Goal: Information Seeking & Learning: Learn about a topic

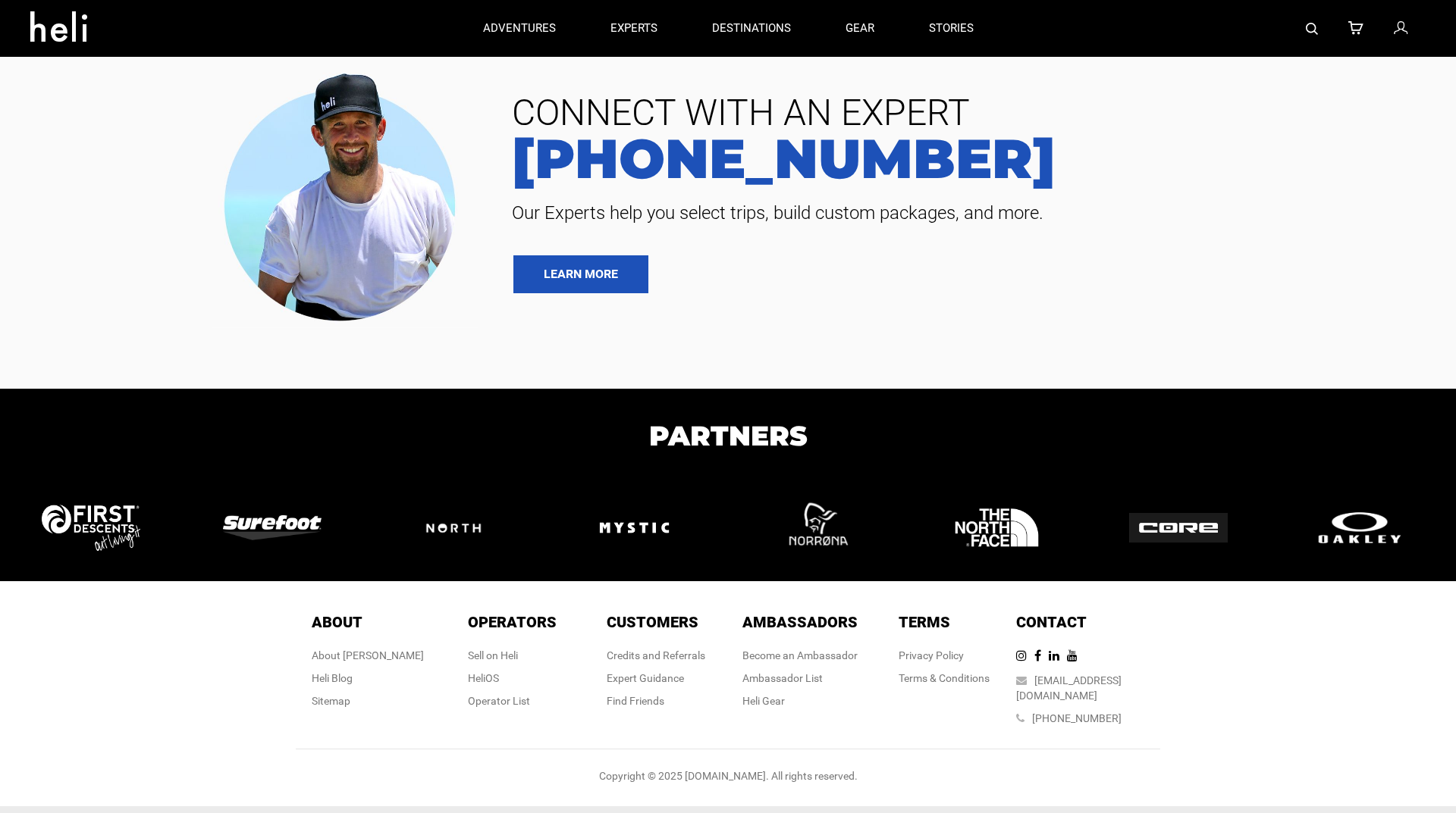
type input "Cat Skiing"
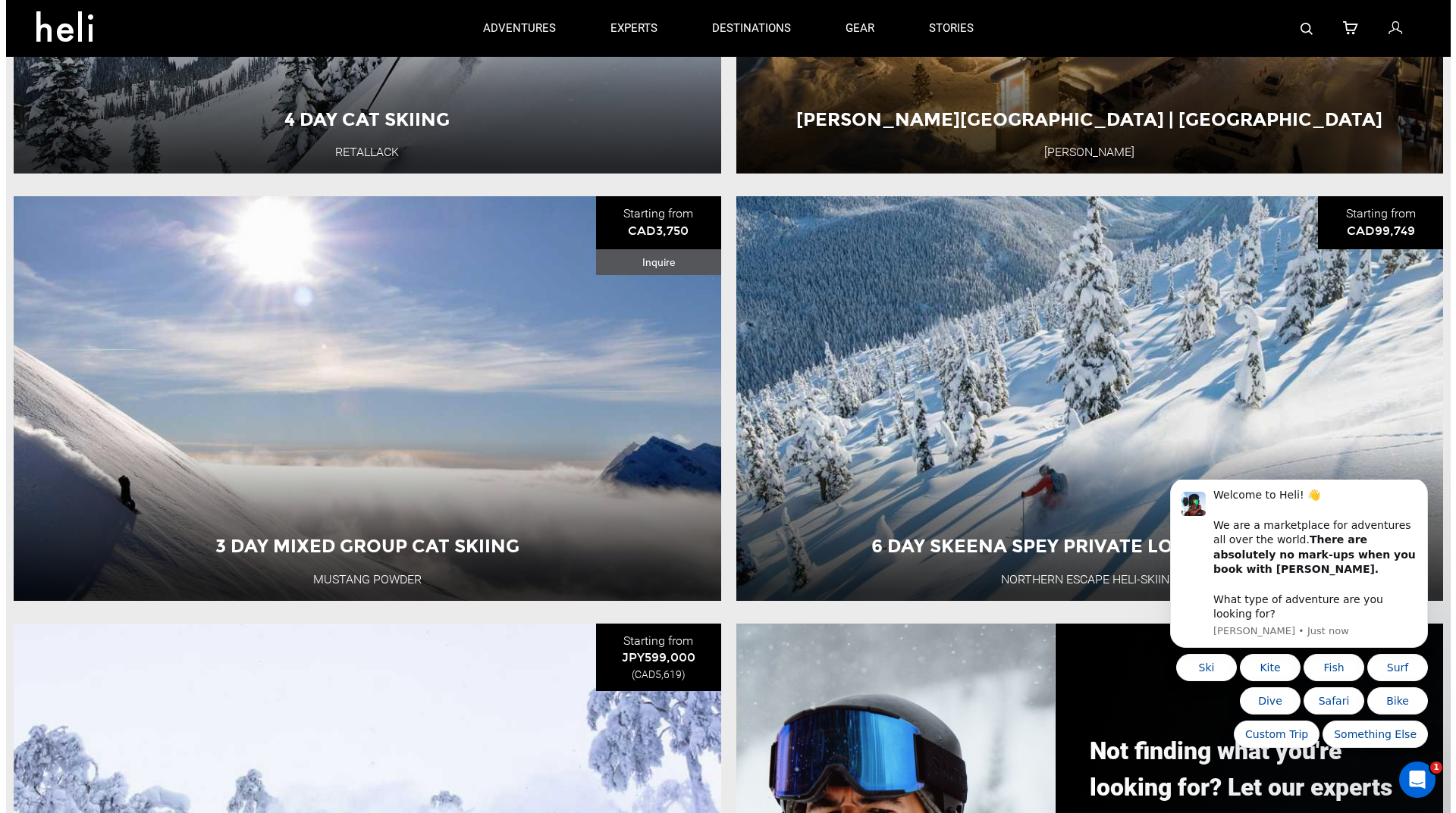
scroll to position [379, 0]
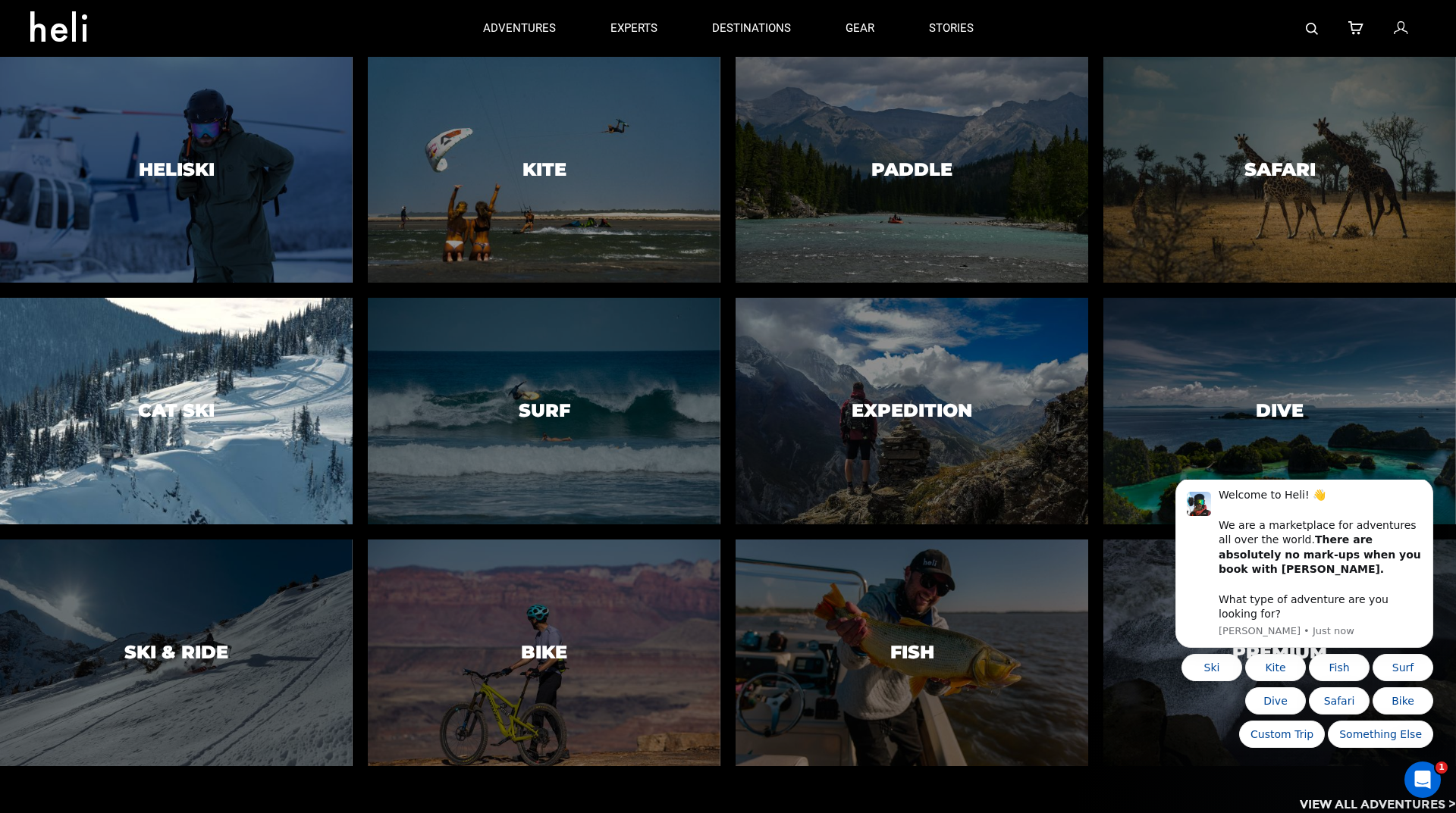
click at [268, 347] on div at bounding box center [175, 411] width 359 height 231
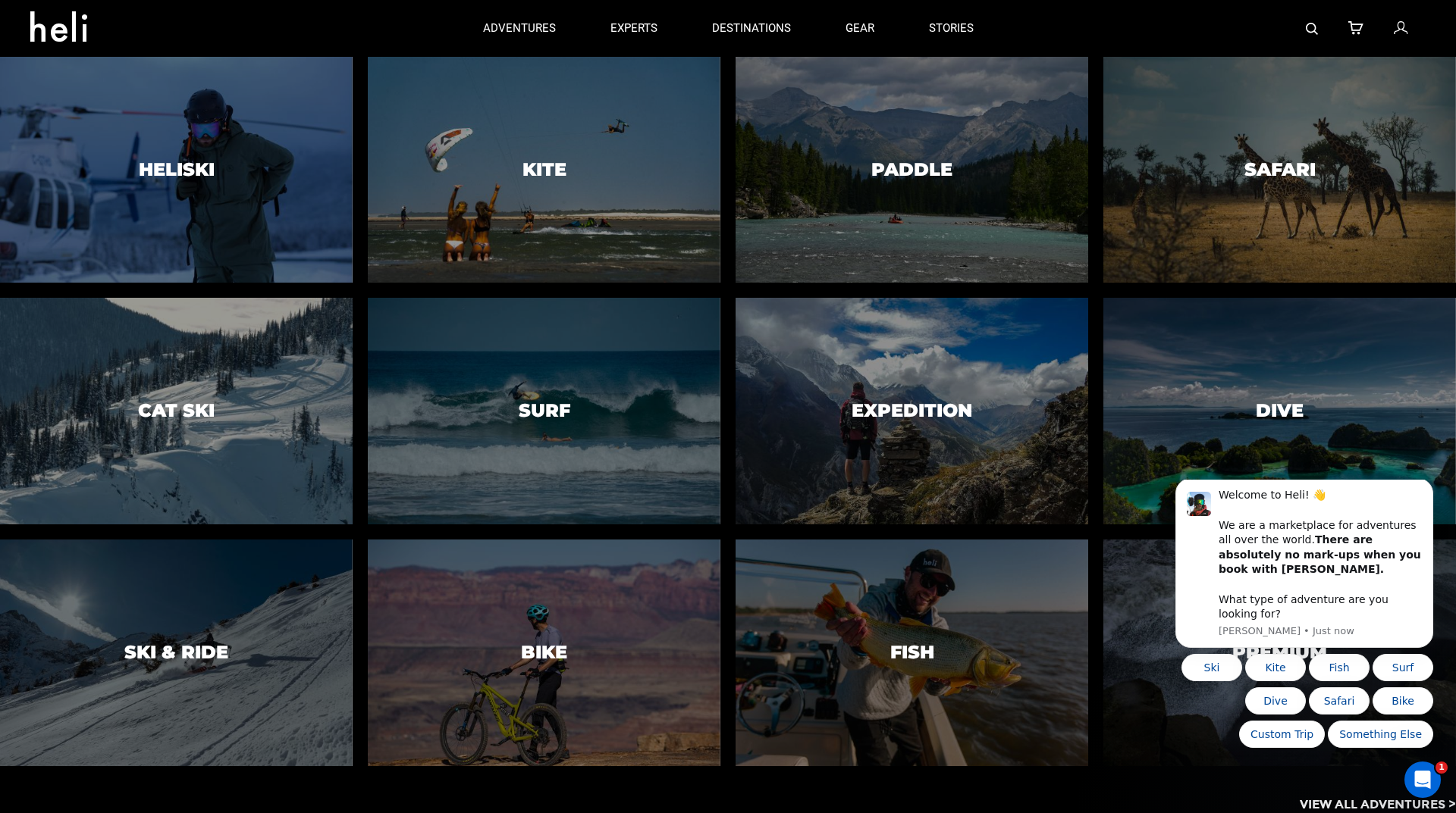
scroll to position [279, 0]
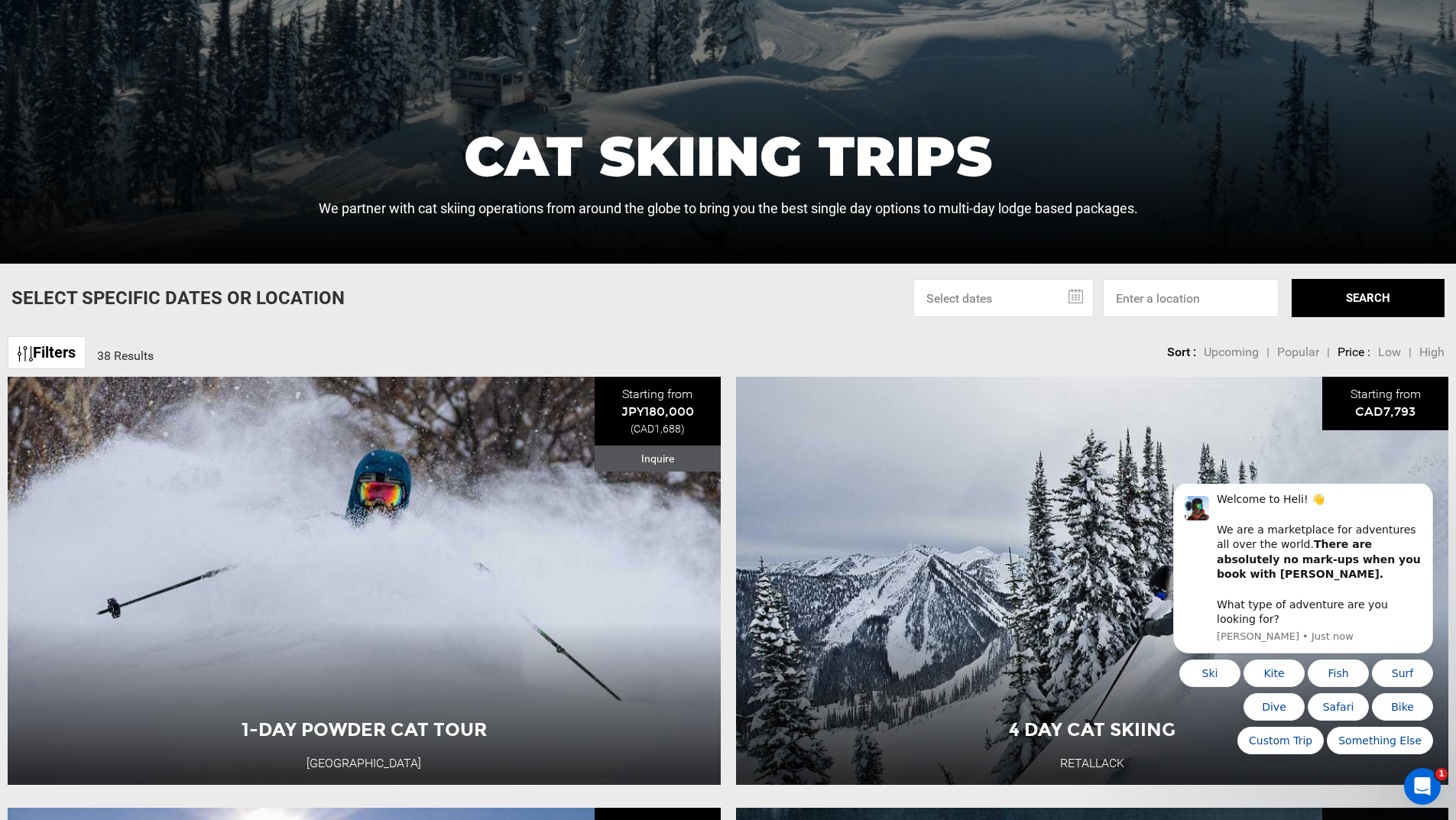
scroll to position [612, 0]
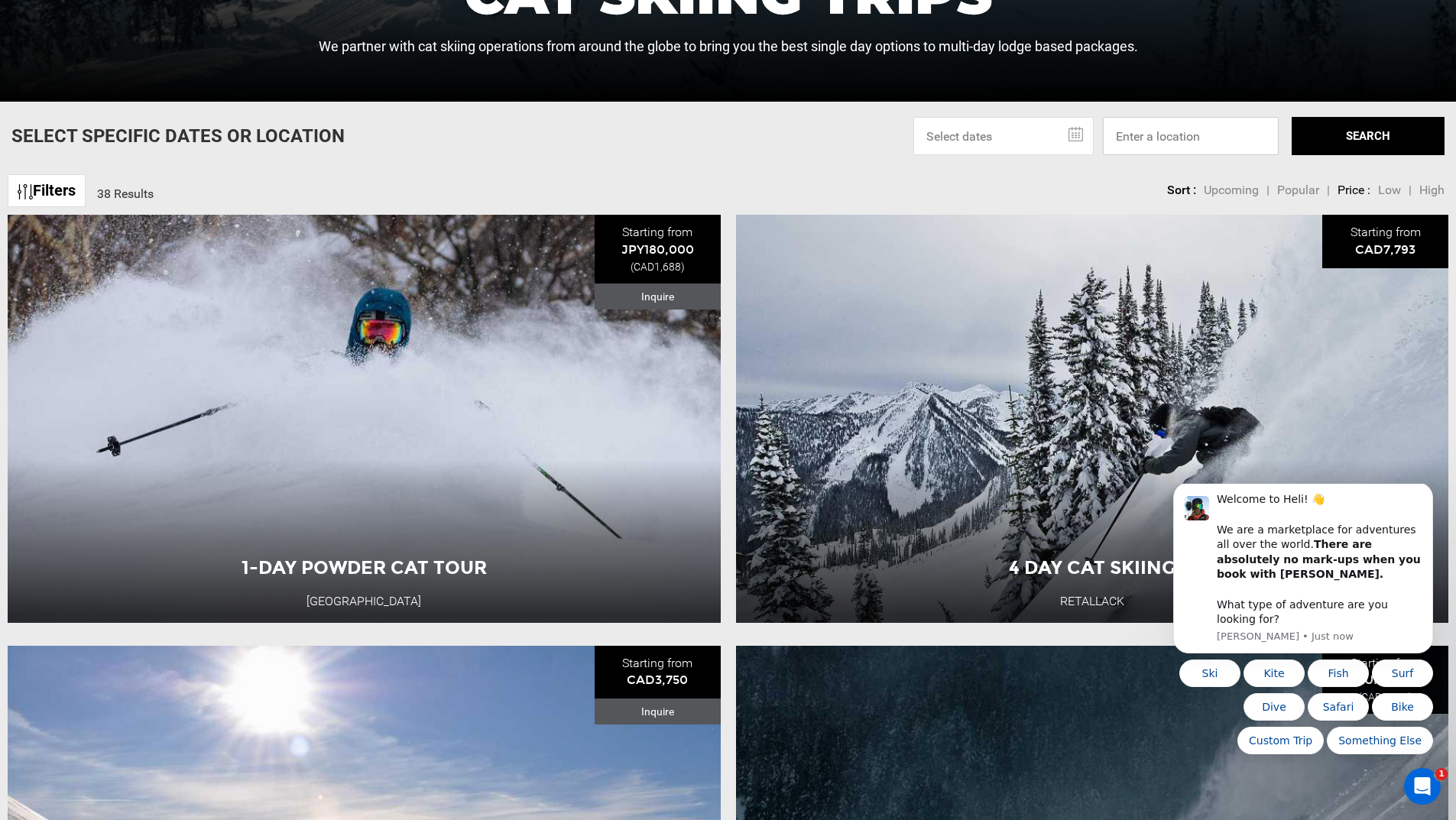
click at [1213, 148] on input at bounding box center [1190, 136] width 176 height 38
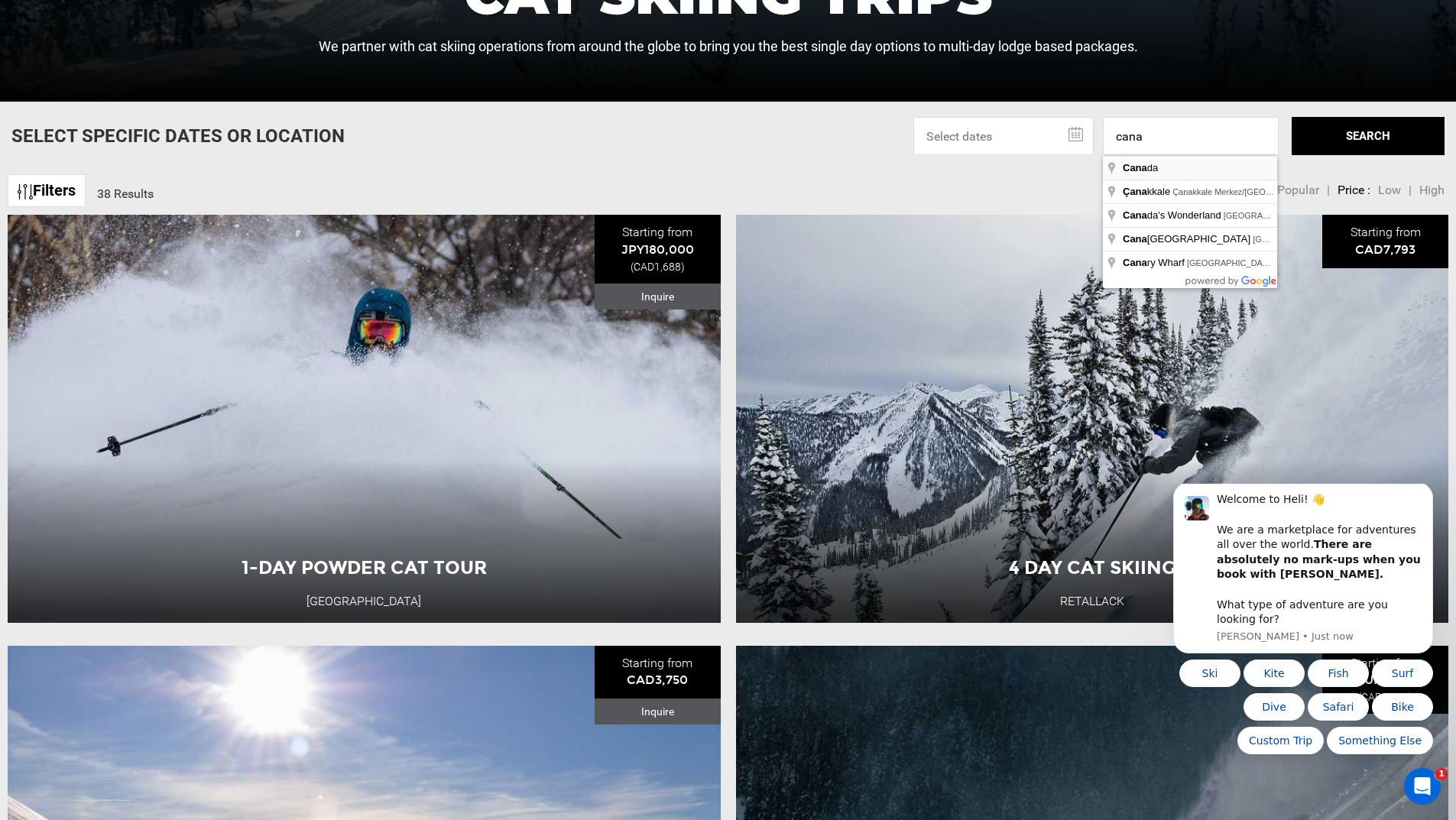
type input "[GEOGRAPHIC_DATA]"
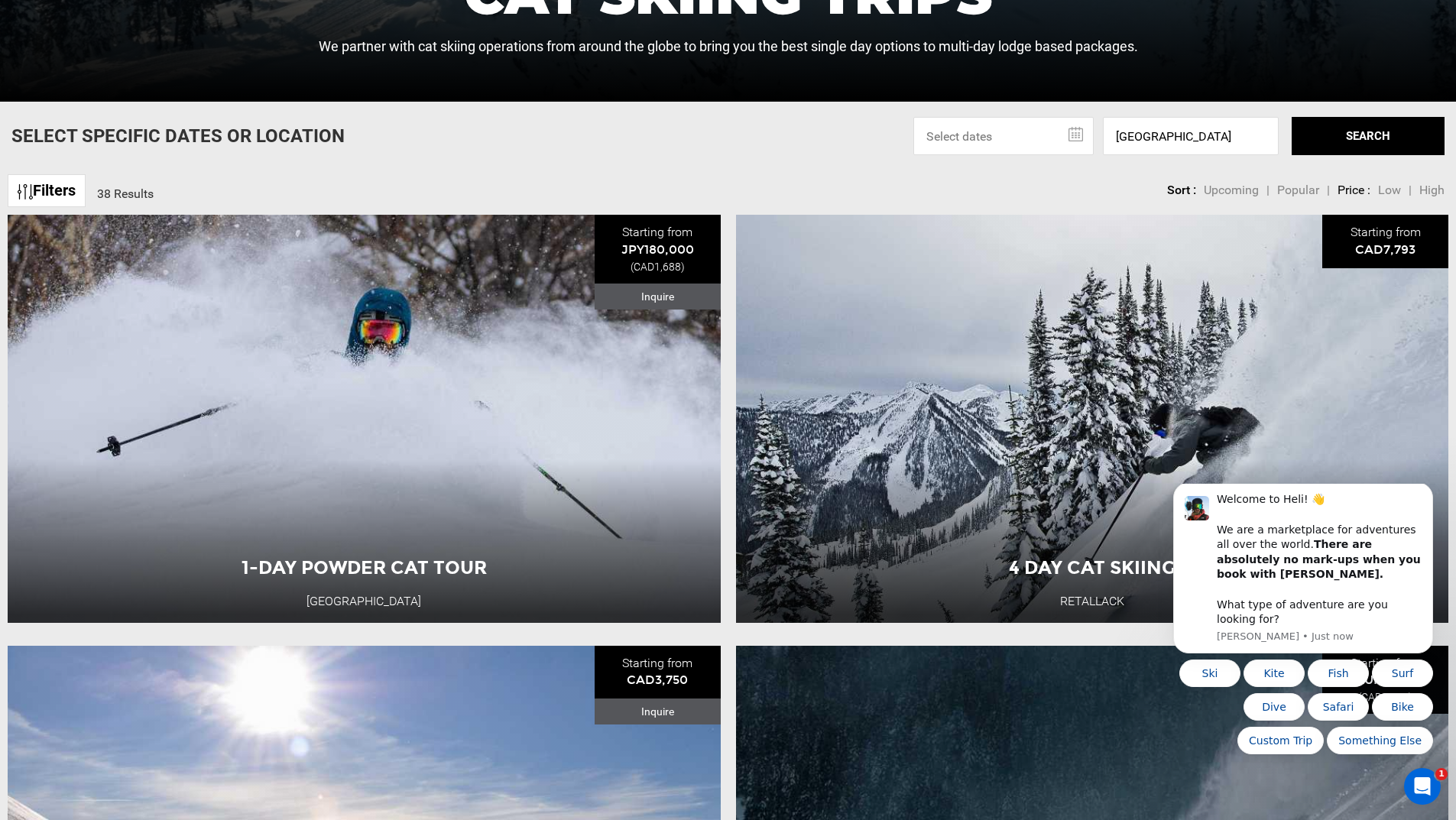
click at [1344, 133] on button "SEARCH" at bounding box center [1368, 136] width 153 height 38
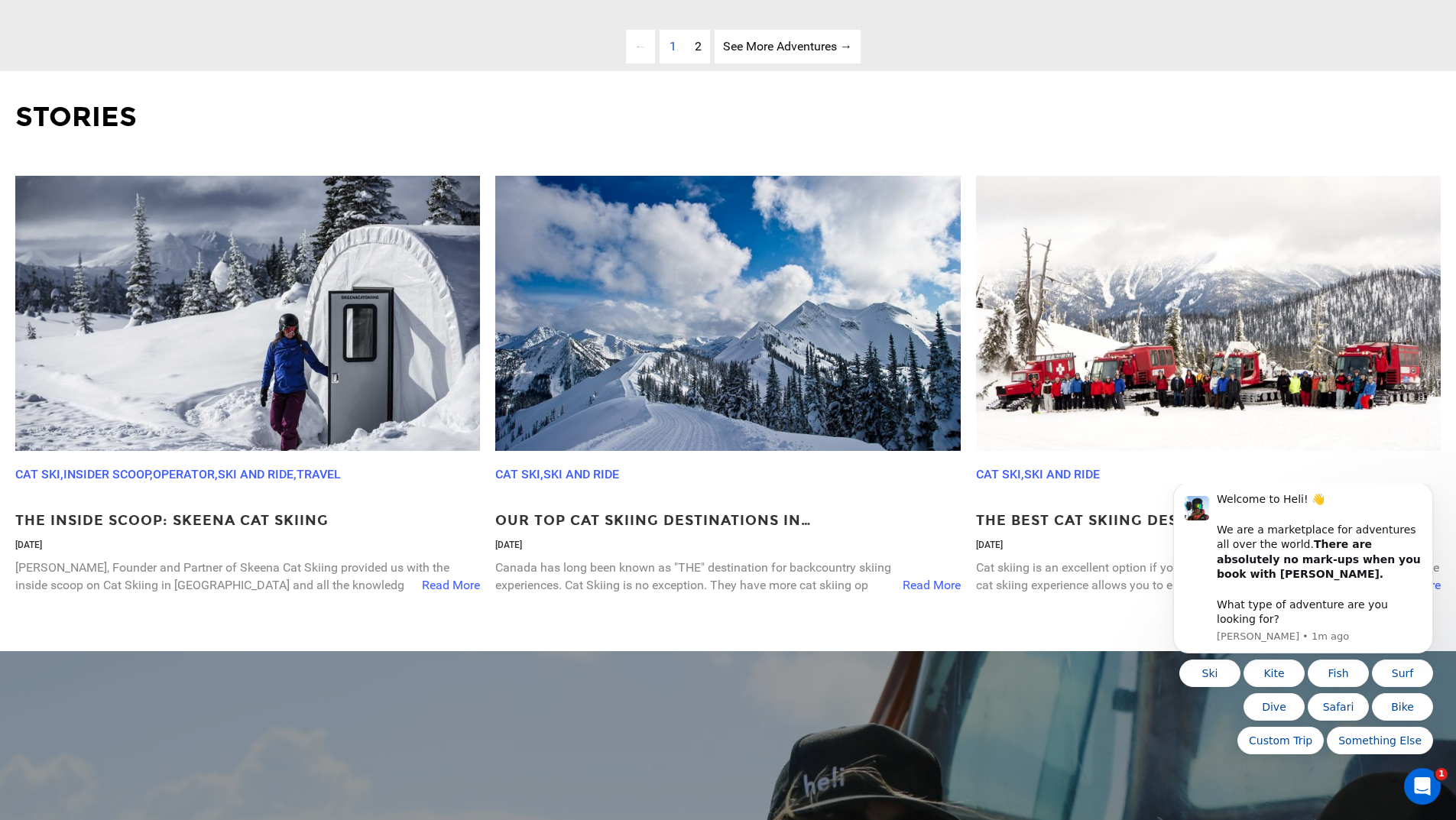
scroll to position [5580, 0]
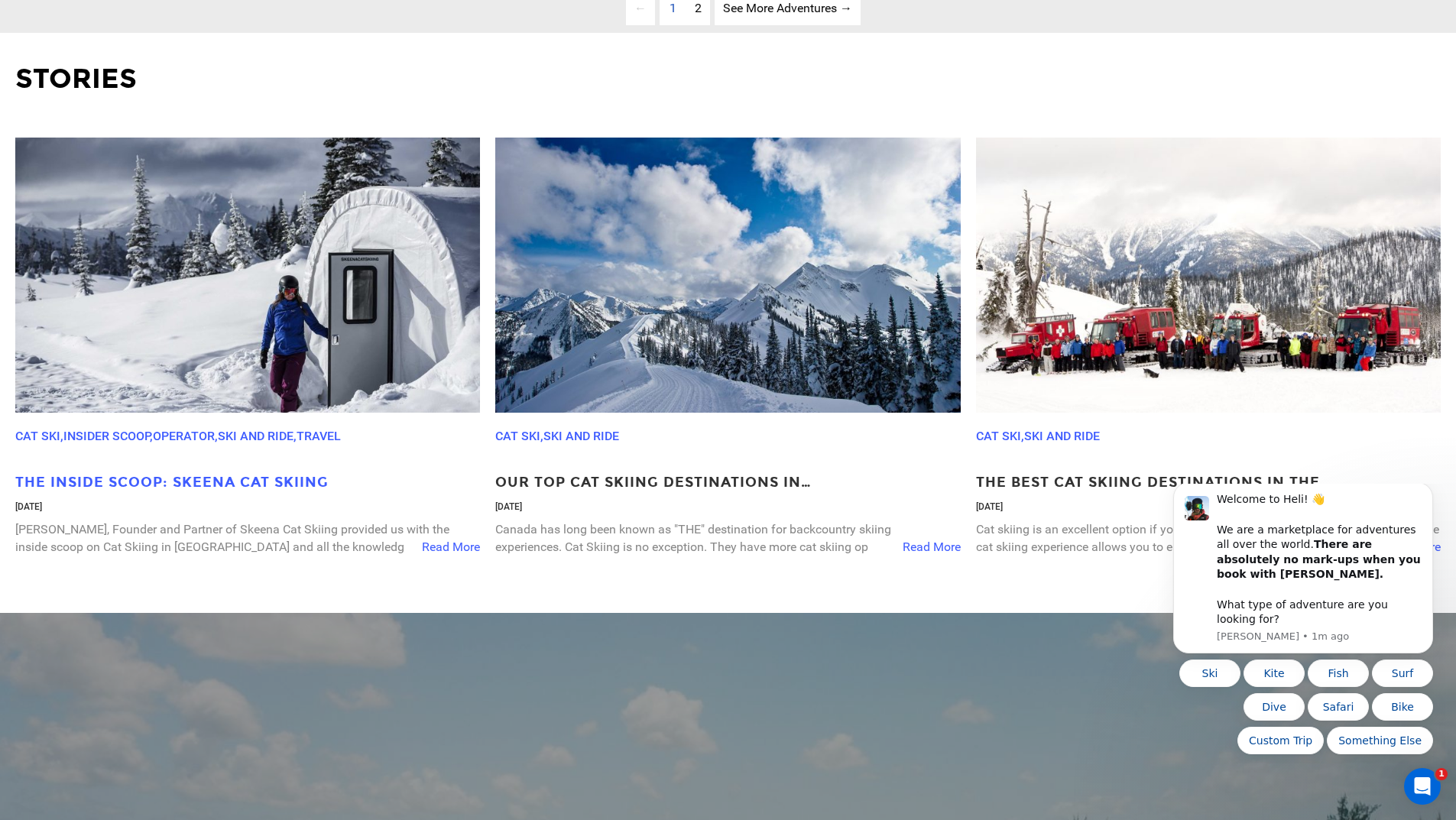
click at [322, 493] on p "The Inside Scoop: Skeena Cat Skiing" at bounding box center [248, 483] width 465 height 20
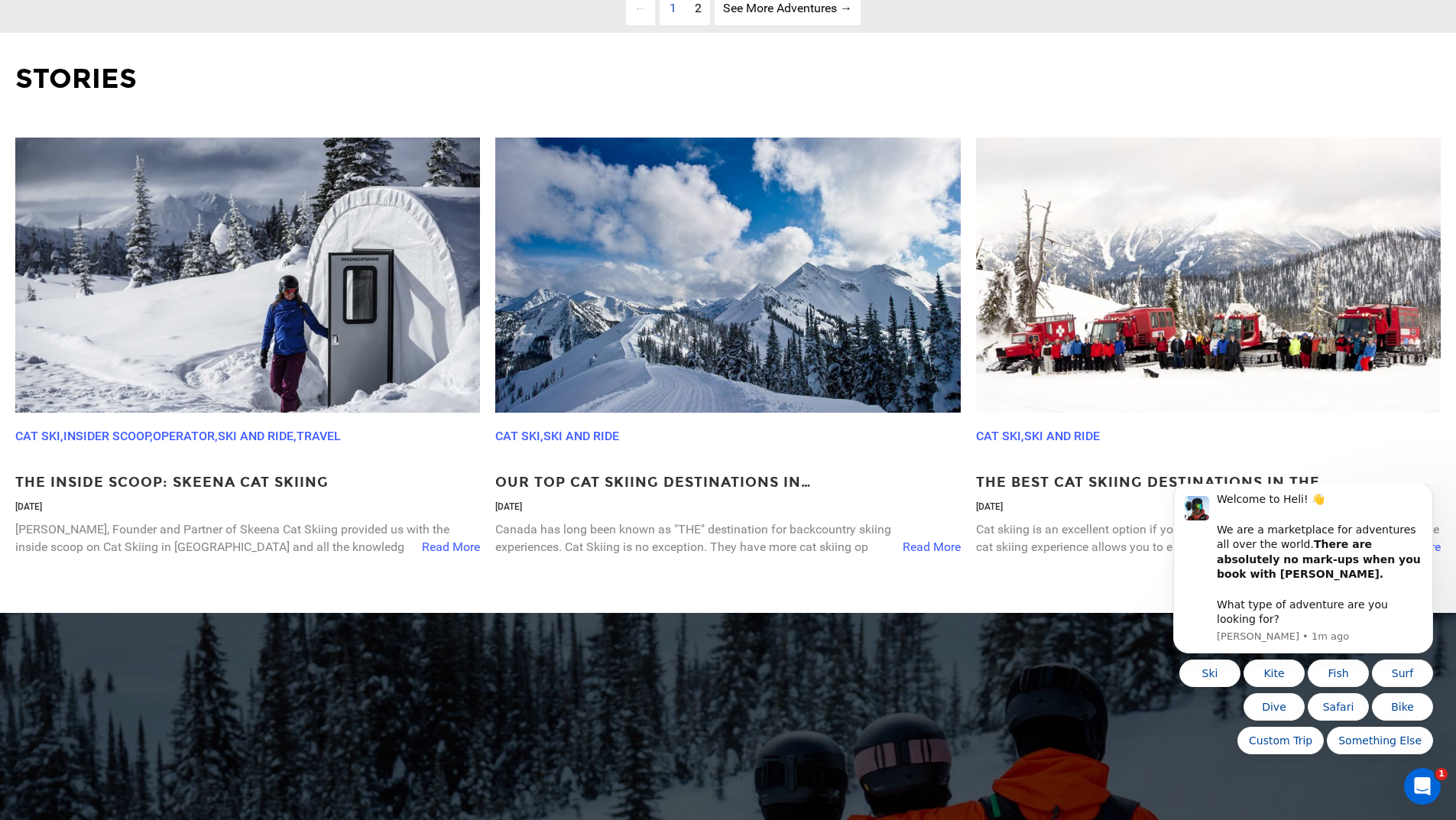
scroll to position [612, 0]
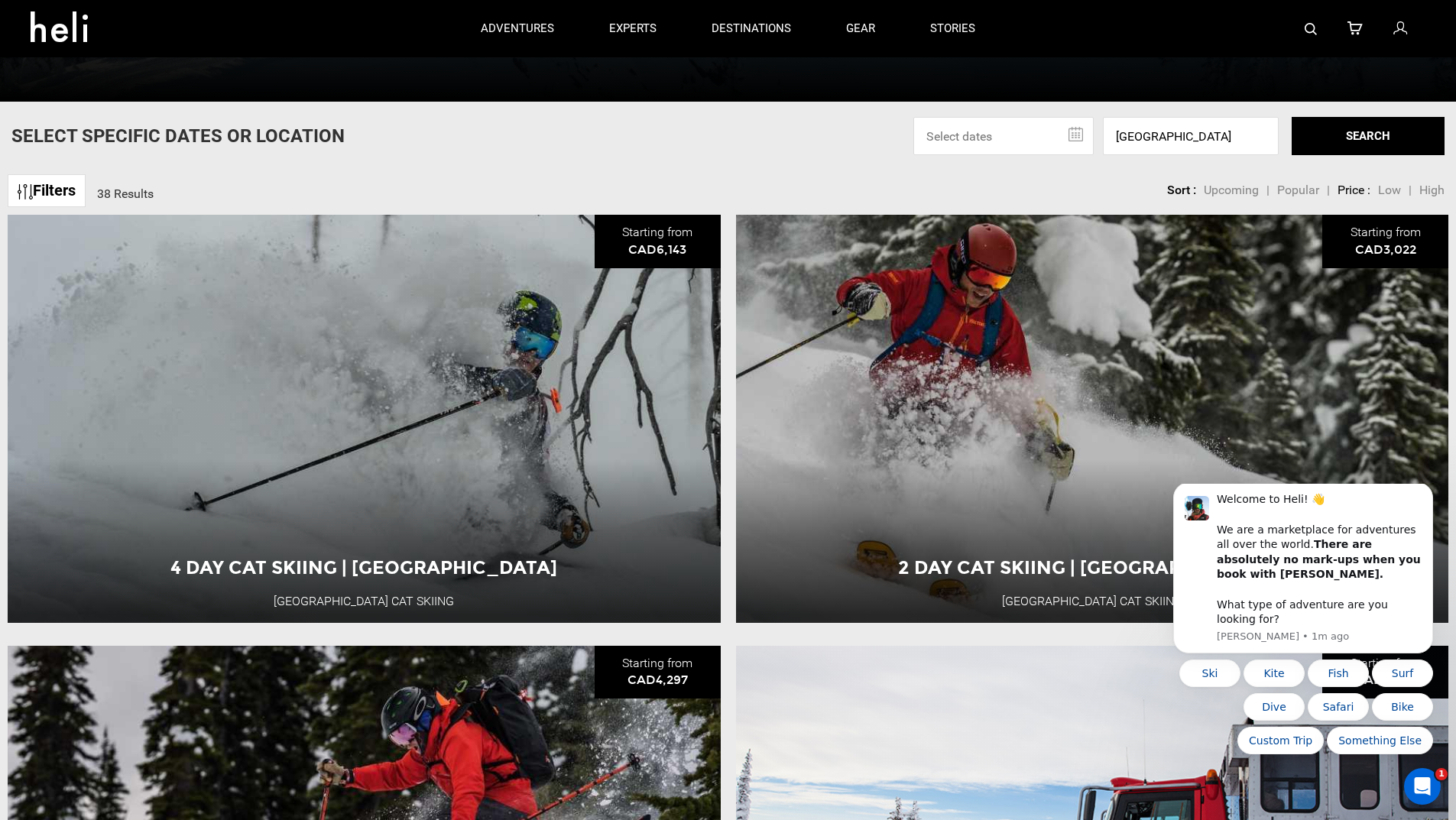
type input "Cat Skiing"
